Goal: Information Seeking & Learning: Learn about a topic

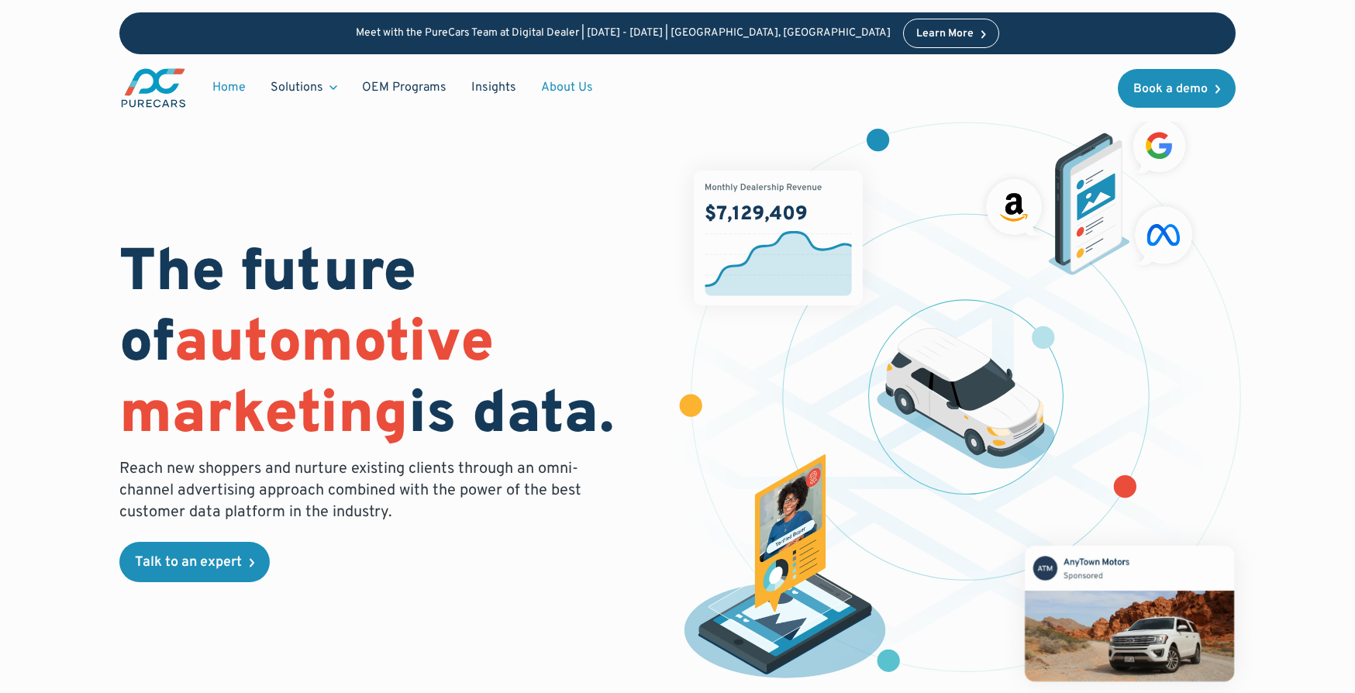
click at [554, 89] on link "About Us" at bounding box center [567, 87] width 77 height 29
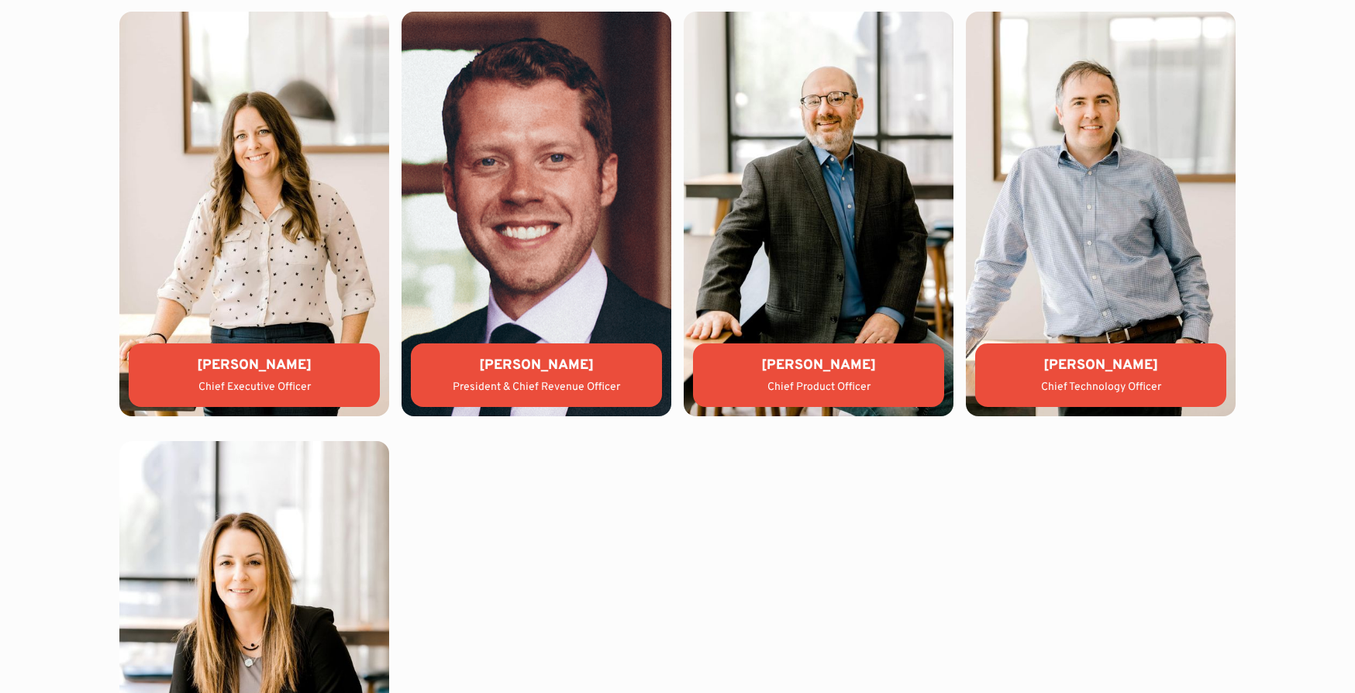
scroll to position [3487, 0]
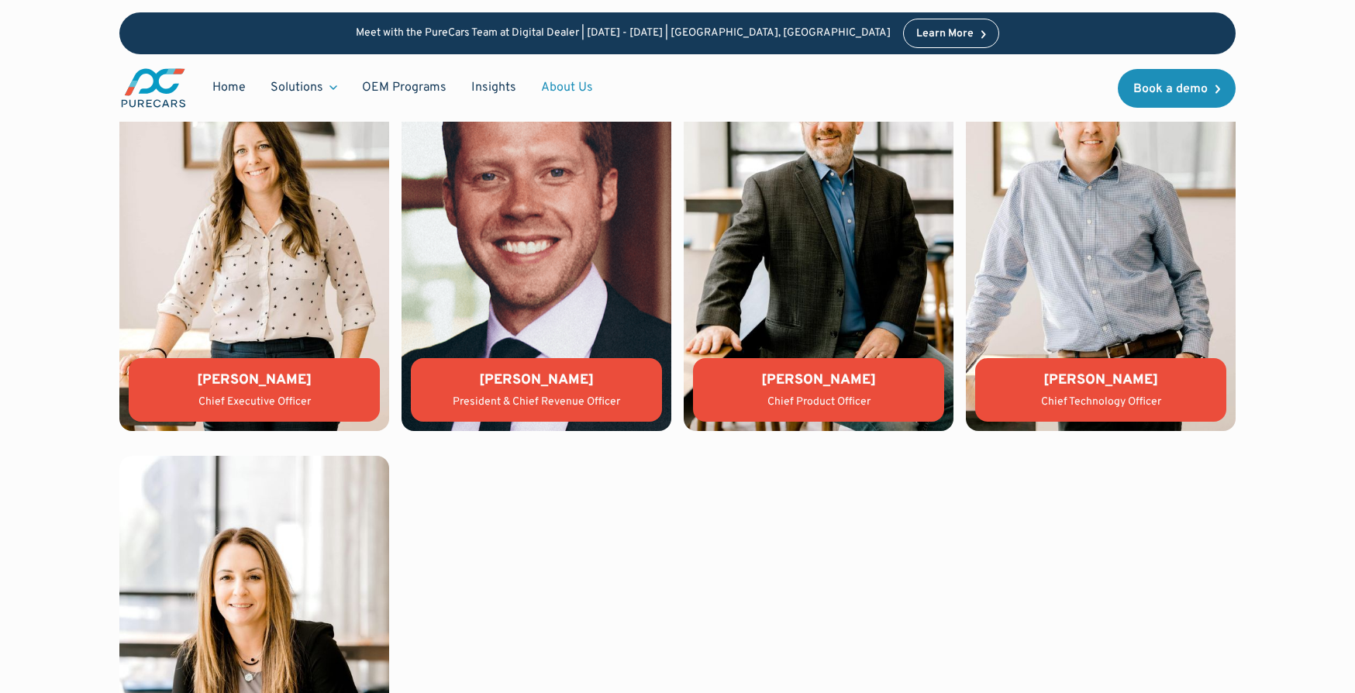
click at [259, 387] on div "[PERSON_NAME]" at bounding box center [254, 379] width 226 height 19
click at [276, 308] on img at bounding box center [254, 228] width 270 height 405
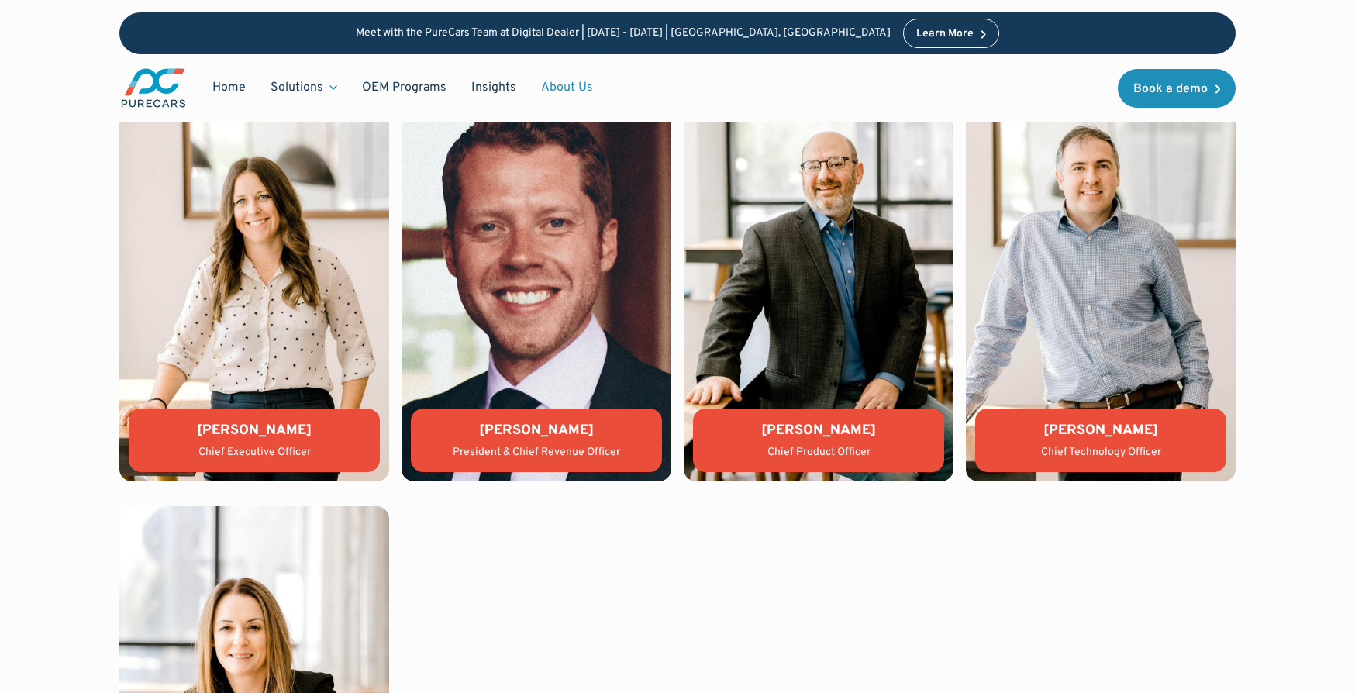
scroll to position [3255, 0]
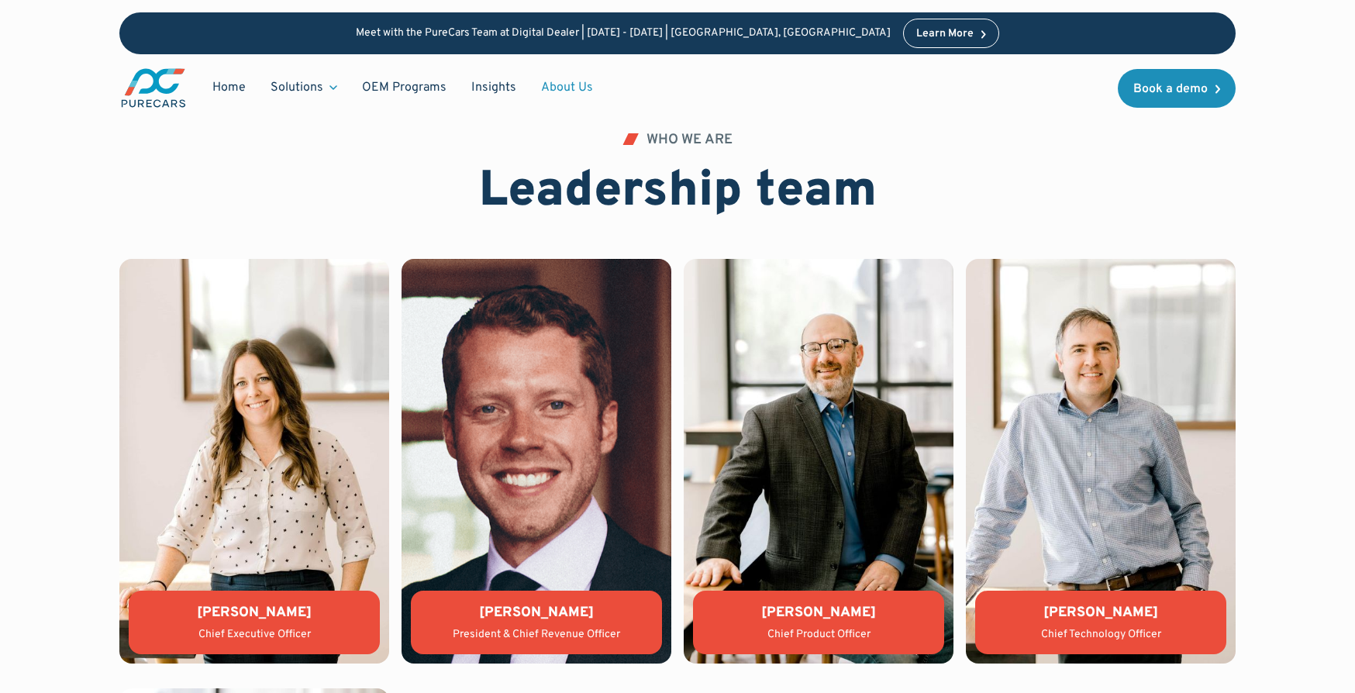
click at [195, 81] on div "Home Solutions Solutions for Dealers Overview PureCars offers everything dealer…" at bounding box center [362, 88] width 486 height 43
click at [228, 92] on link "Home" at bounding box center [229, 87] width 58 height 29
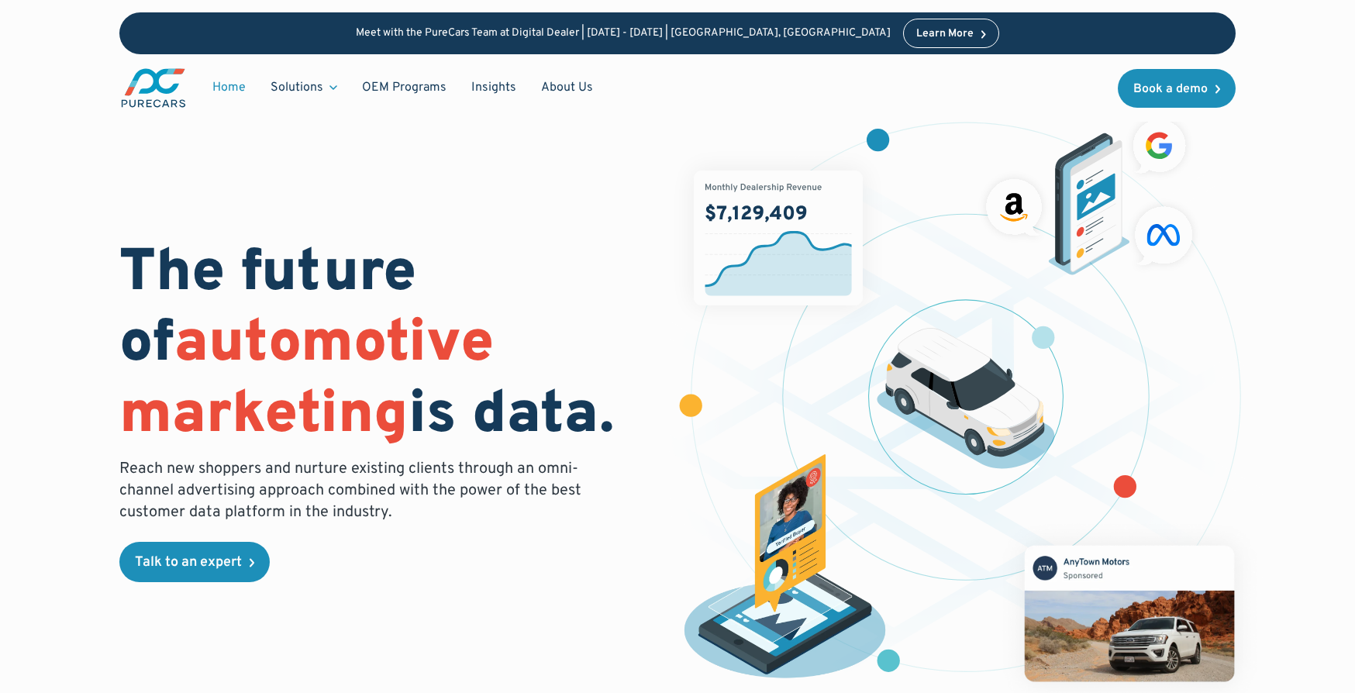
click at [235, 91] on link "Home" at bounding box center [229, 87] width 58 height 29
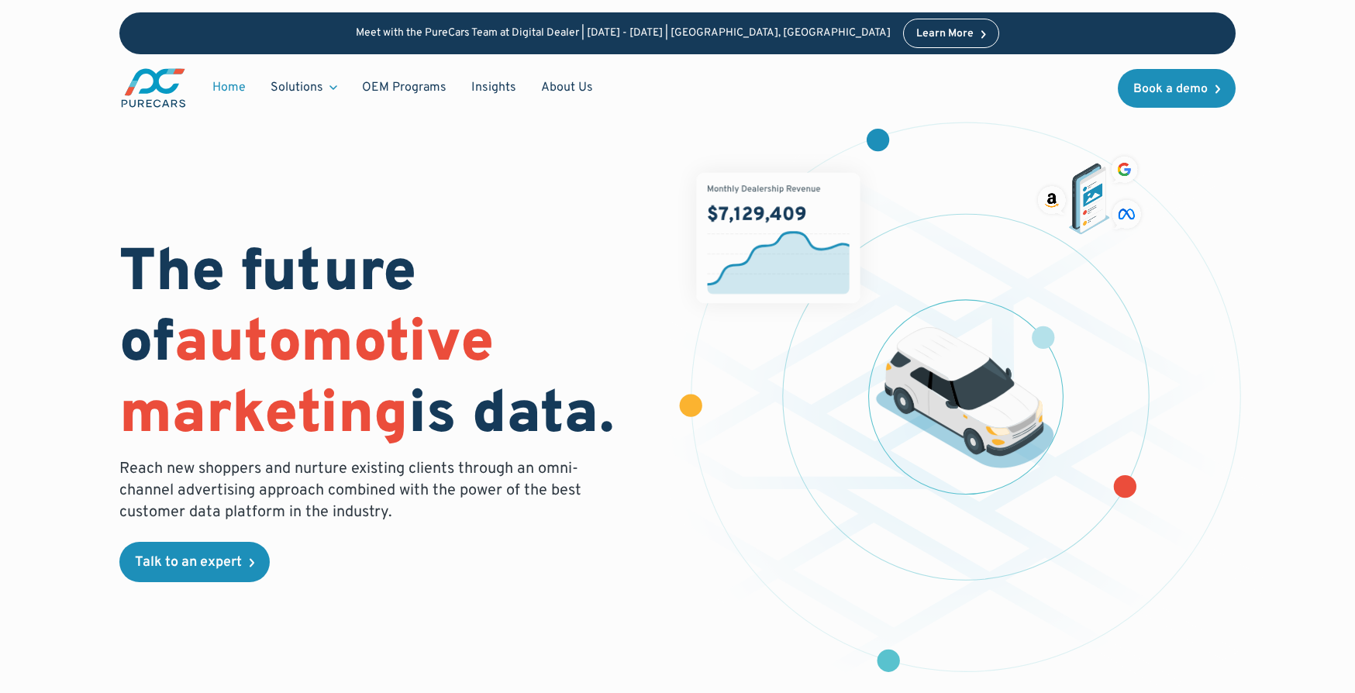
click at [236, 84] on link "Home" at bounding box center [229, 87] width 58 height 29
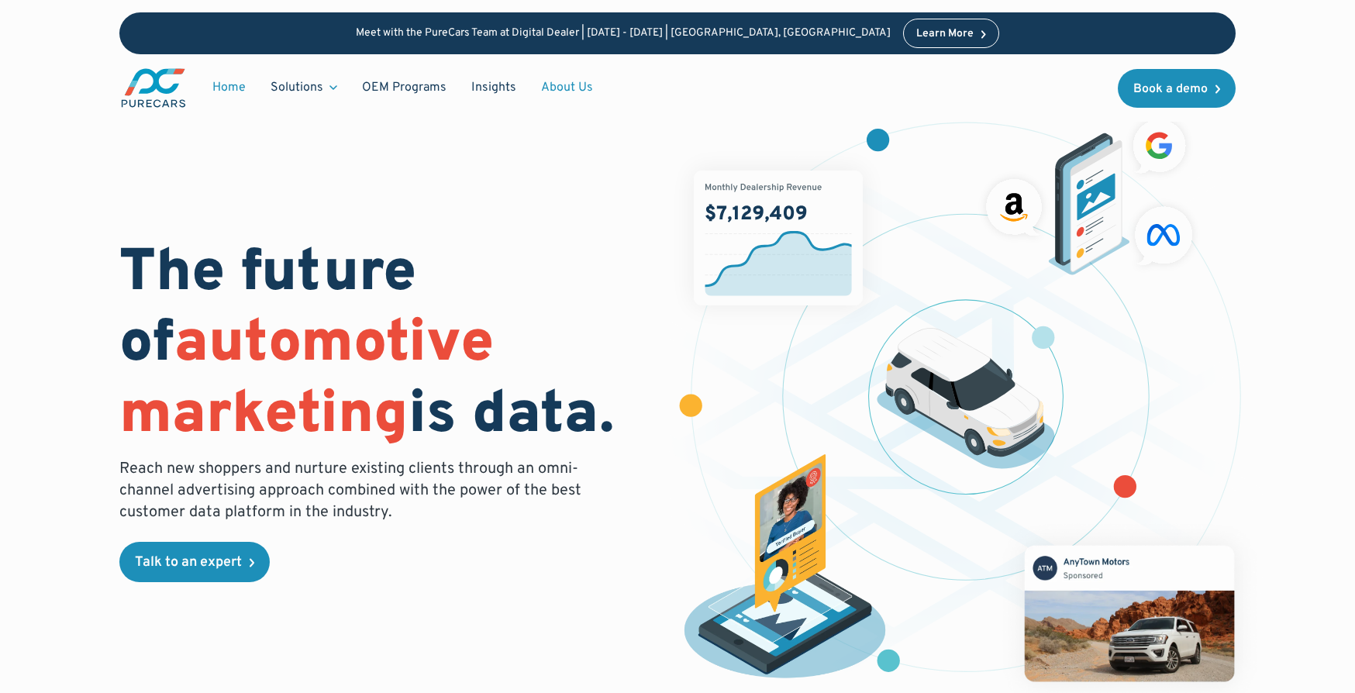
click at [549, 90] on link "About Us" at bounding box center [567, 87] width 77 height 29
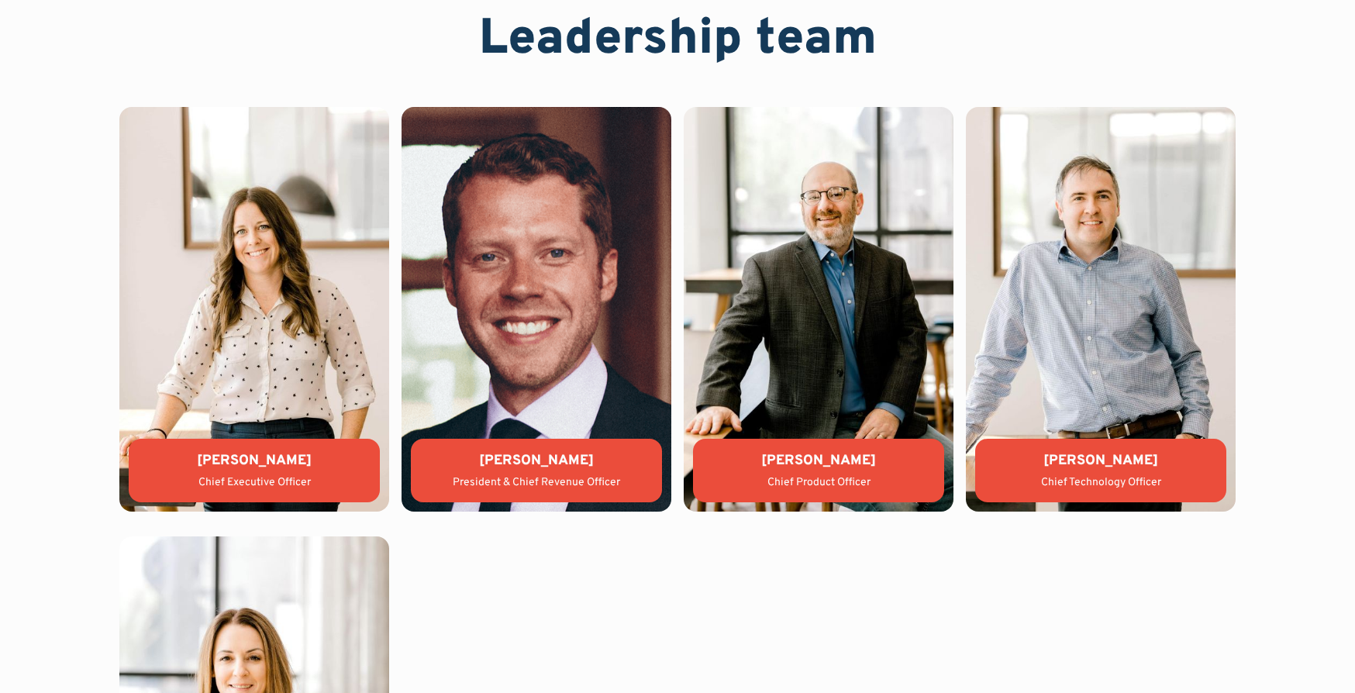
scroll to position [3410, 0]
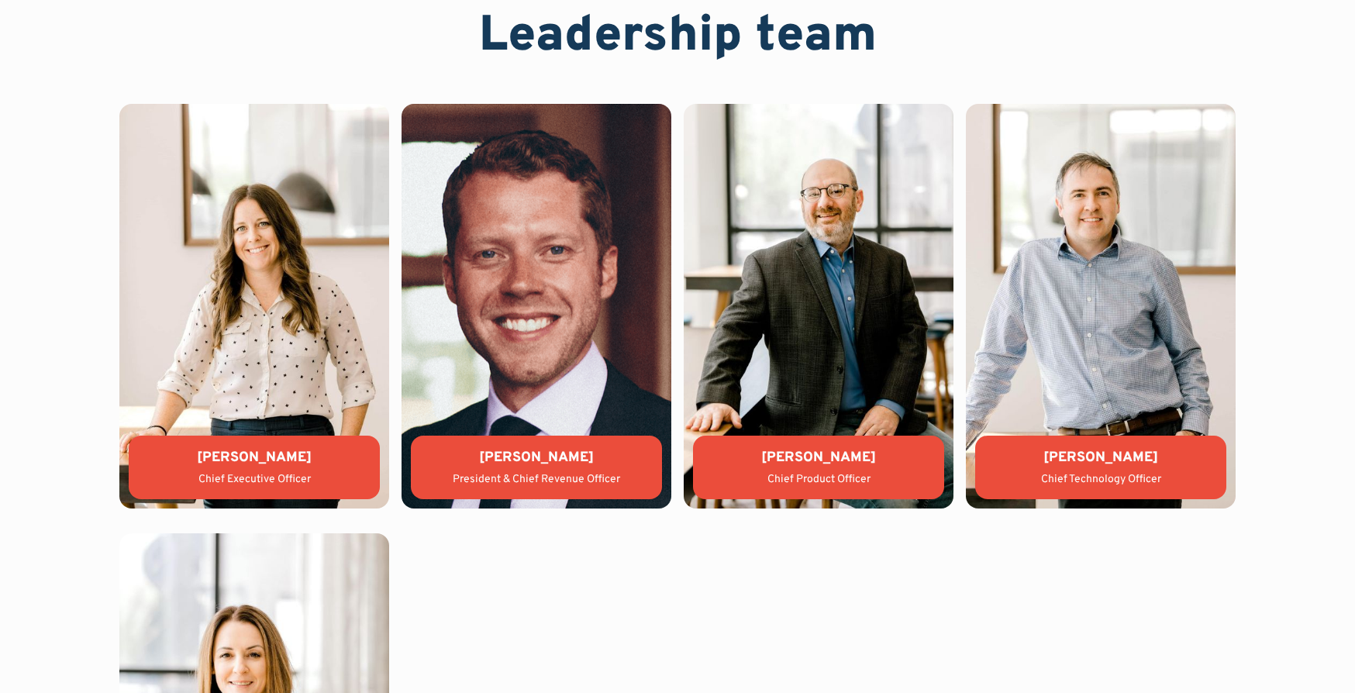
click at [557, 374] on img at bounding box center [536, 306] width 270 height 405
click at [544, 465] on div "[PERSON_NAME]" at bounding box center [536, 457] width 226 height 19
click at [268, 414] on img at bounding box center [254, 306] width 270 height 405
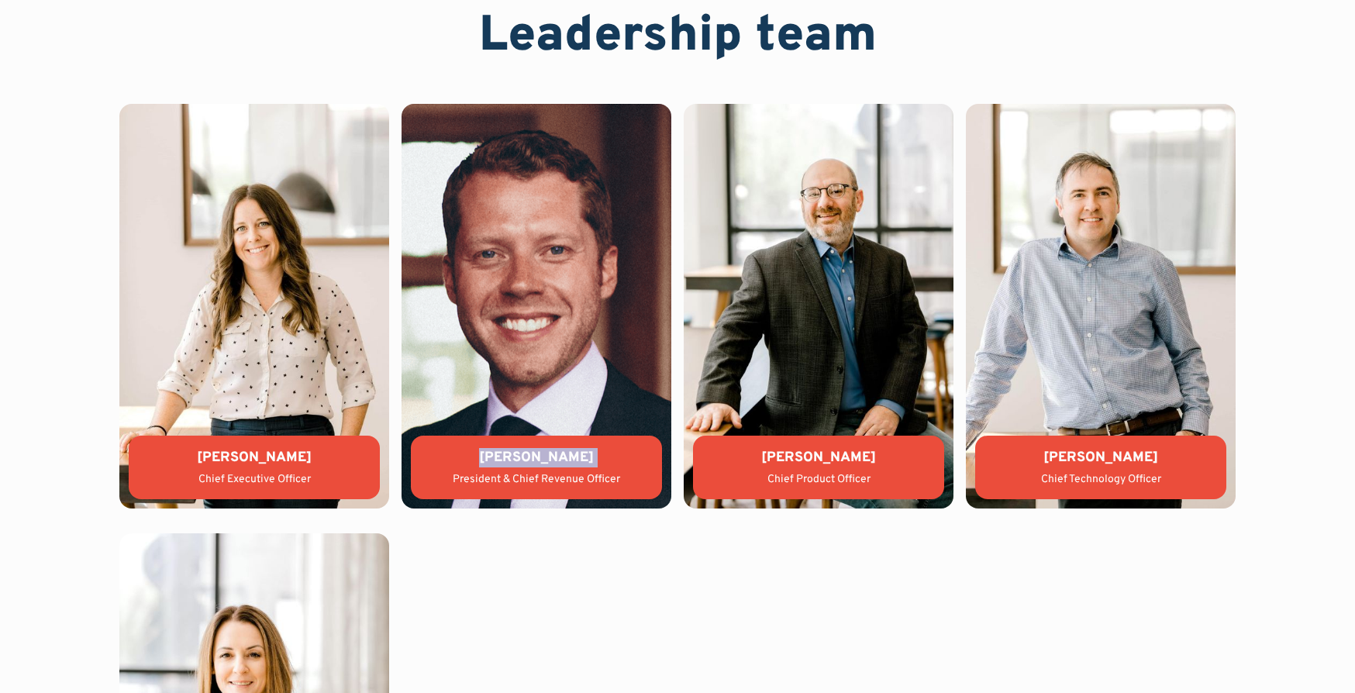
click at [268, 414] on img at bounding box center [254, 306] width 270 height 405
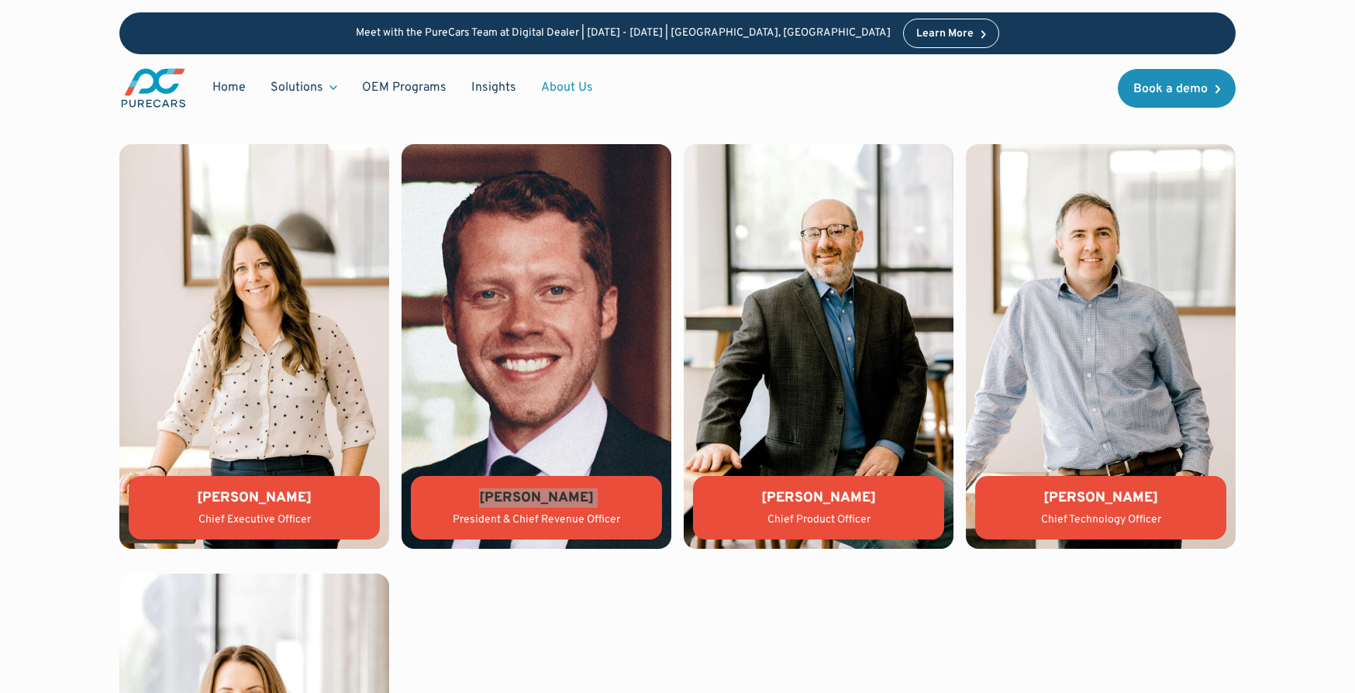
scroll to position [3349, 0]
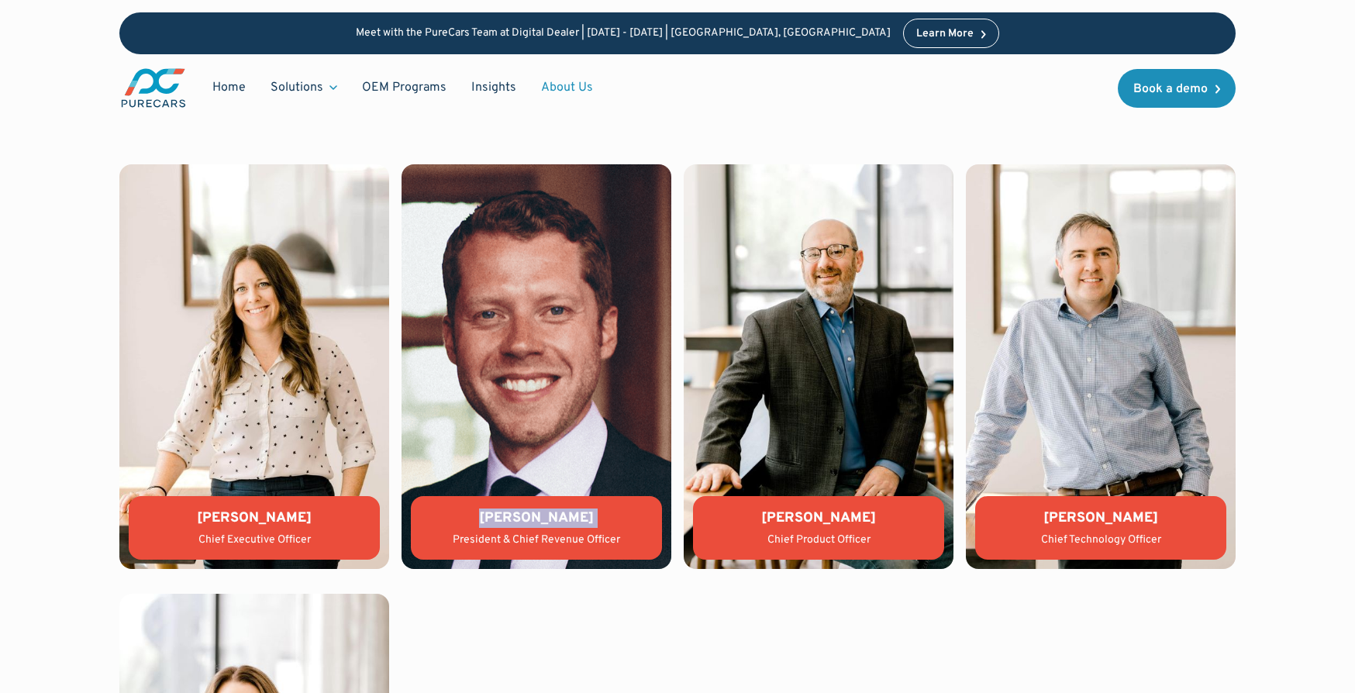
click at [148, 557] on div "[PERSON_NAME] Chief Executive Officer" at bounding box center [254, 528] width 251 height 64
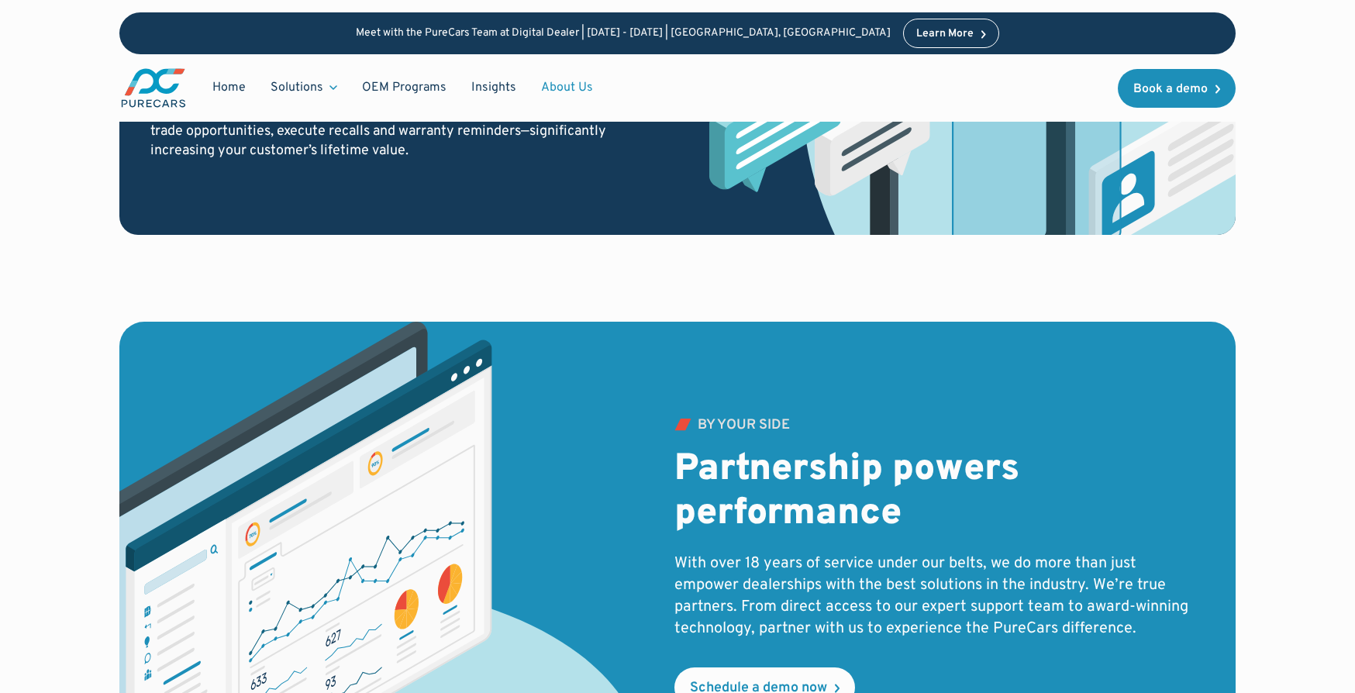
scroll to position [2032, 0]
